Goal: Transaction & Acquisition: Purchase product/service

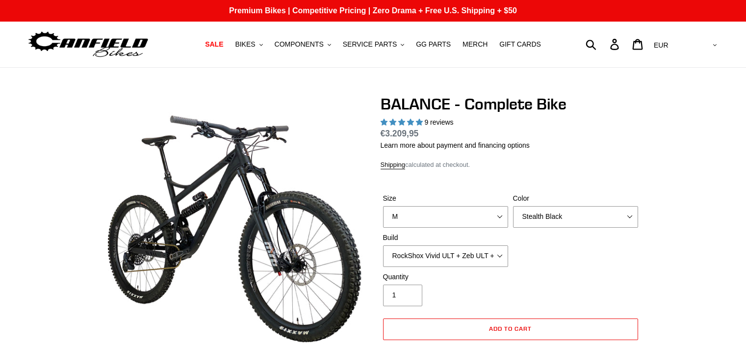
select select "M"
select select "Stealth Black"
select select "RockShox Vivid ULT + Zeb ULT + SRAM GX"
select select "highest-rating"
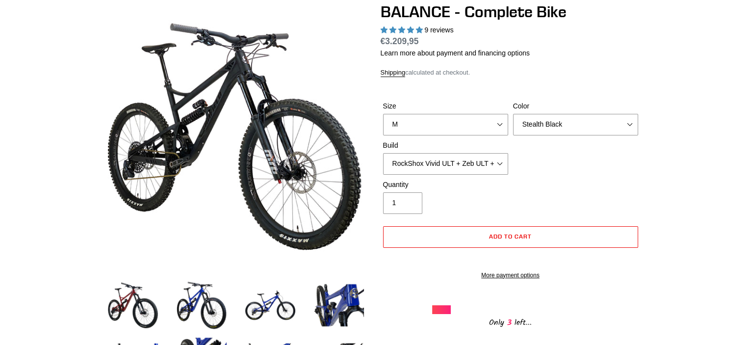
scroll to position [156, 0]
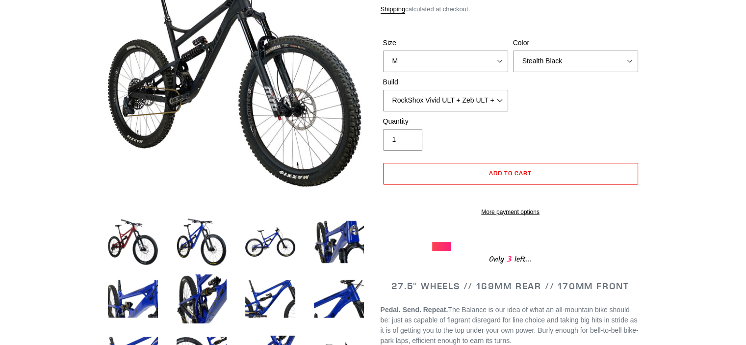
click at [506, 100] on select "Cane Creek Kitsuma DB + Helm MKII + SRAM GX Cane Creek Kitsuma DB + Helm MKII +…" at bounding box center [445, 101] width 125 height 22
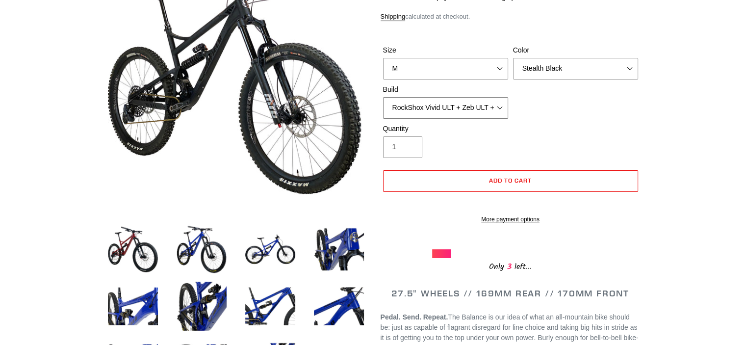
scroll to position [149, 0]
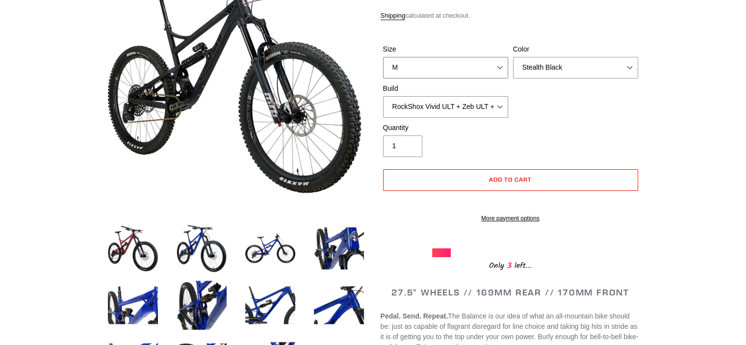
click at [486, 67] on select "S M L XL" at bounding box center [445, 68] width 125 height 22
click at [499, 107] on select "Cane Creek Kitsuma DB + Helm MKII + SRAM GX Cane Creek Kitsuma DB + Helm MKII +…" at bounding box center [445, 107] width 125 height 22
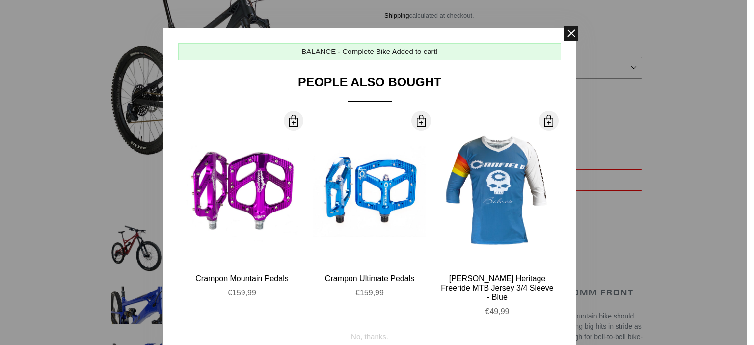
click at [563, 39] on span at bounding box center [570, 33] width 15 height 15
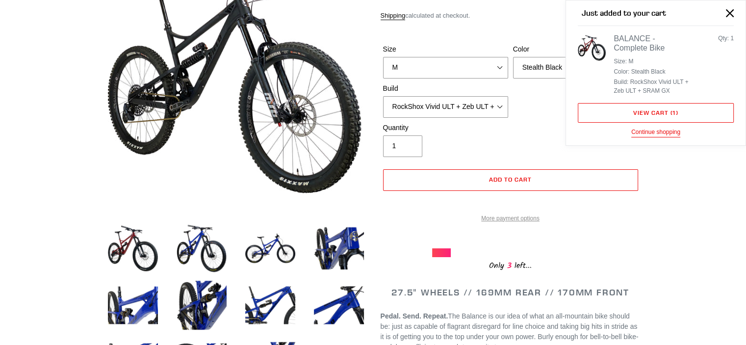
click at [533, 223] on link "More payment options" at bounding box center [510, 218] width 255 height 9
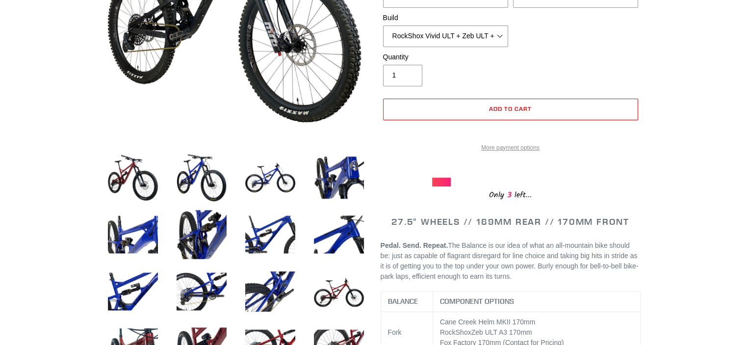
scroll to position [255, 0]
